Goal: Register for event/course

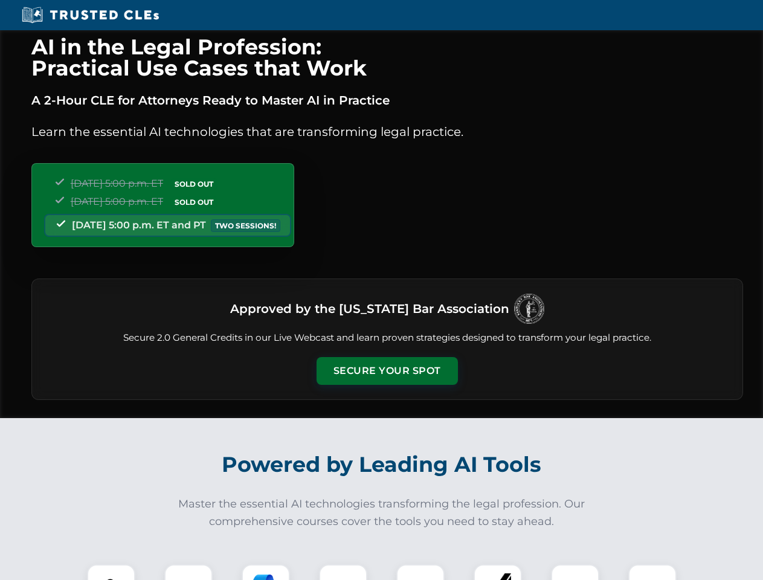
click at [387, 371] on button "Secure Your Spot" at bounding box center [387, 371] width 141 height 28
click at [111, 572] on img at bounding box center [111, 588] width 35 height 35
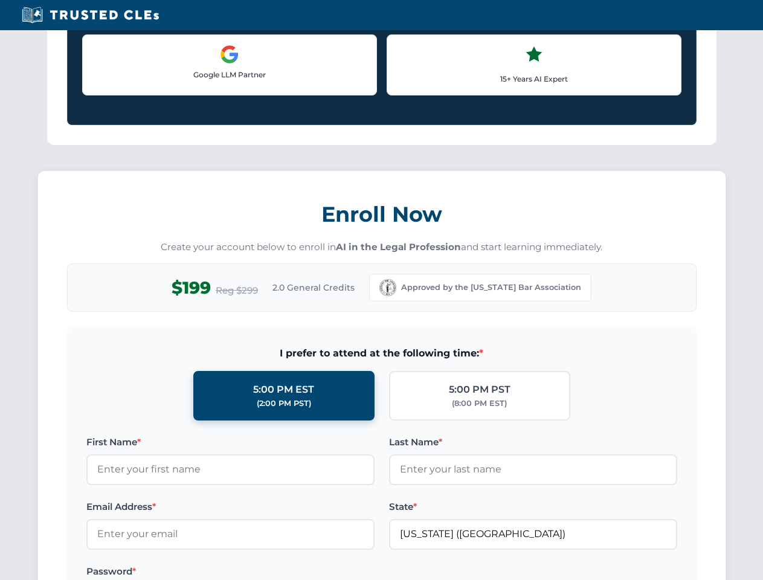
scroll to position [1048, 0]
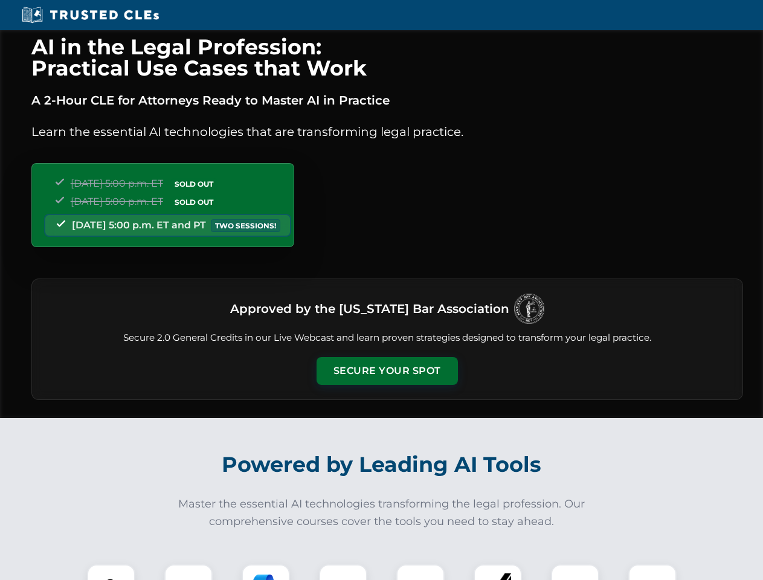
click at [387, 371] on button "Secure Your Spot" at bounding box center [387, 371] width 141 height 28
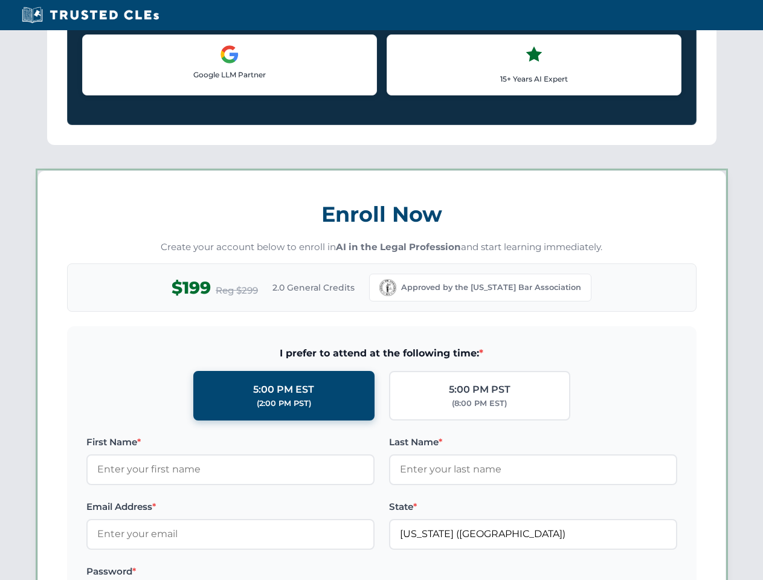
click at [111, 572] on div "AI in the Legal Profession: Practical Use Cases that Work A 2-Hour CLE for Atto…" at bounding box center [381, 566] width 763 height 2826
